Goal: Task Accomplishment & Management: Manage account settings

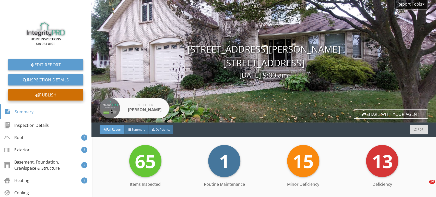
click at [68, 98] on div "Publish" at bounding box center [45, 94] width 75 height 11
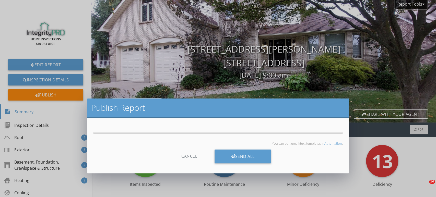
click at [232, 141] on p "You can edit email/text templates in Automation ." at bounding box center [217, 143] width 249 height 4
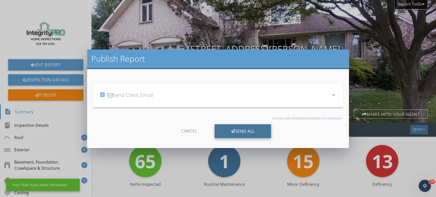
click at [236, 130] on div "Send All" at bounding box center [242, 131] width 56 height 14
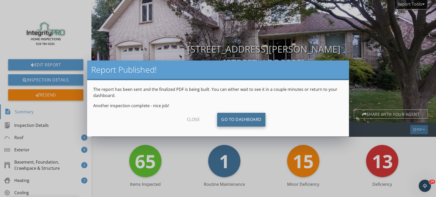
click at [233, 117] on link "Go To Dashboard" at bounding box center [241, 120] width 49 height 14
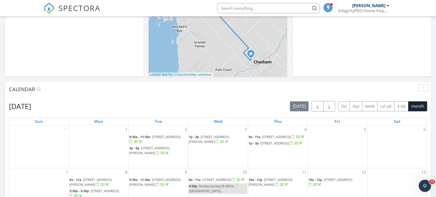
scroll to position [36, 0]
